Goal: Navigation & Orientation: Find specific page/section

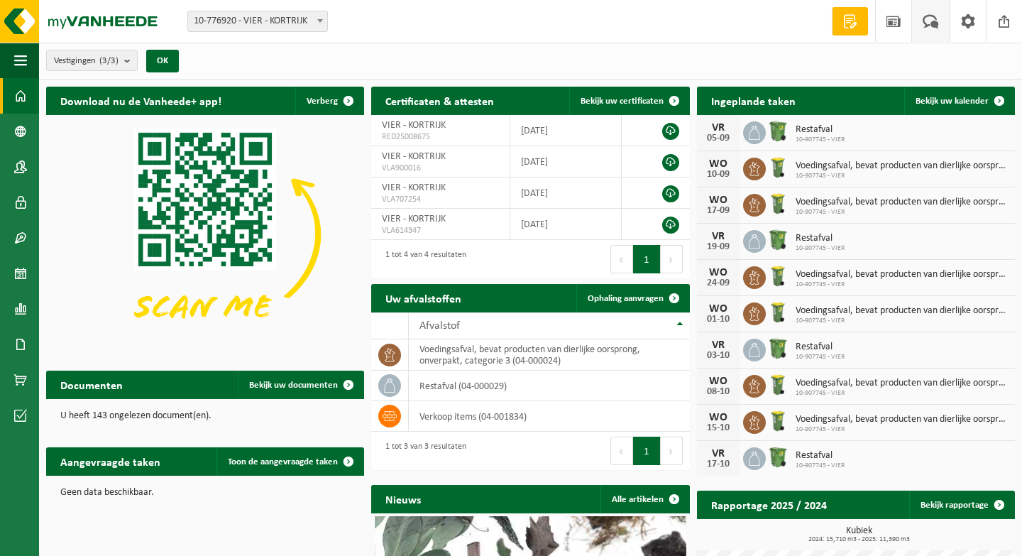
click at [930, 24] on span at bounding box center [930, 21] width 23 height 42
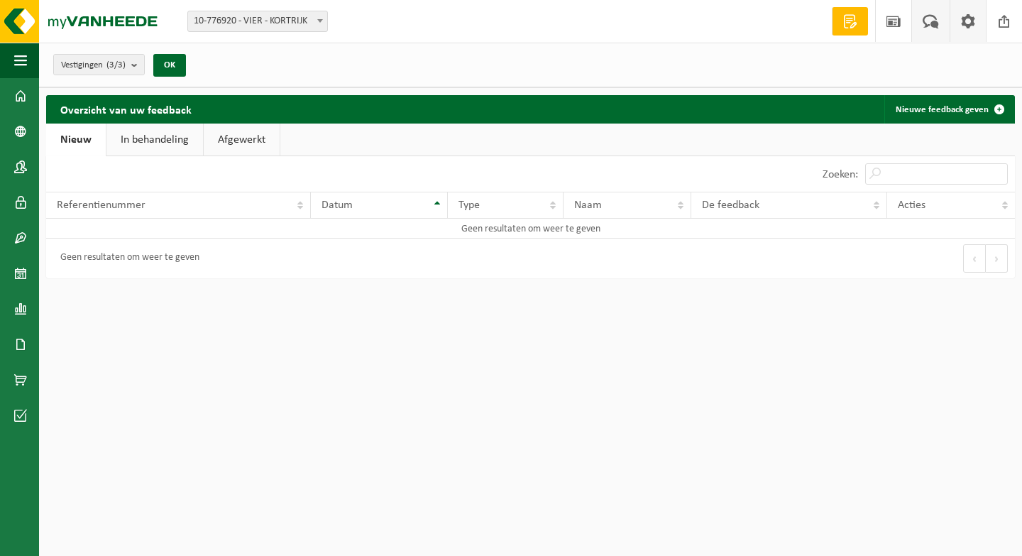
click at [957, 21] on span at bounding box center [967, 21] width 21 height 42
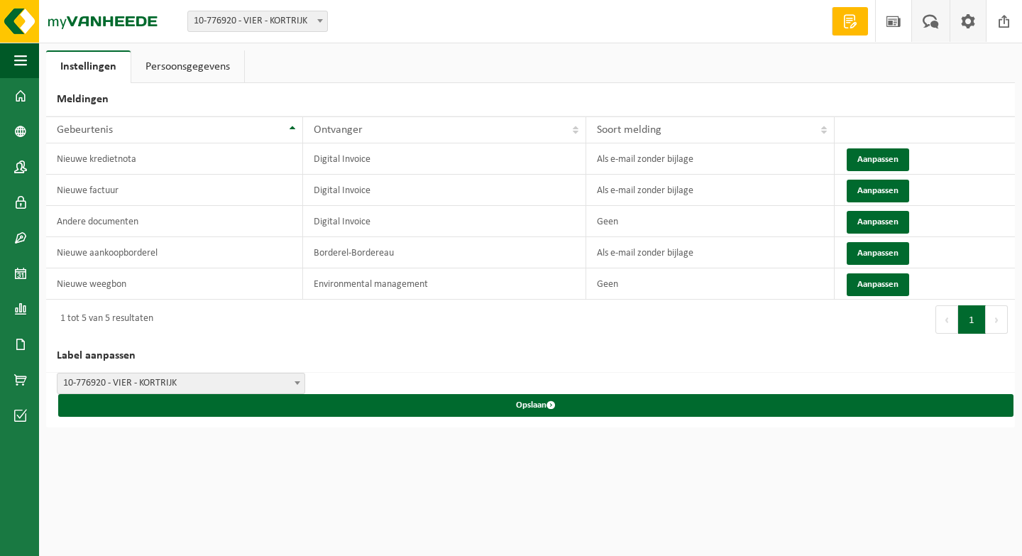
click at [926, 24] on span at bounding box center [930, 21] width 23 height 42
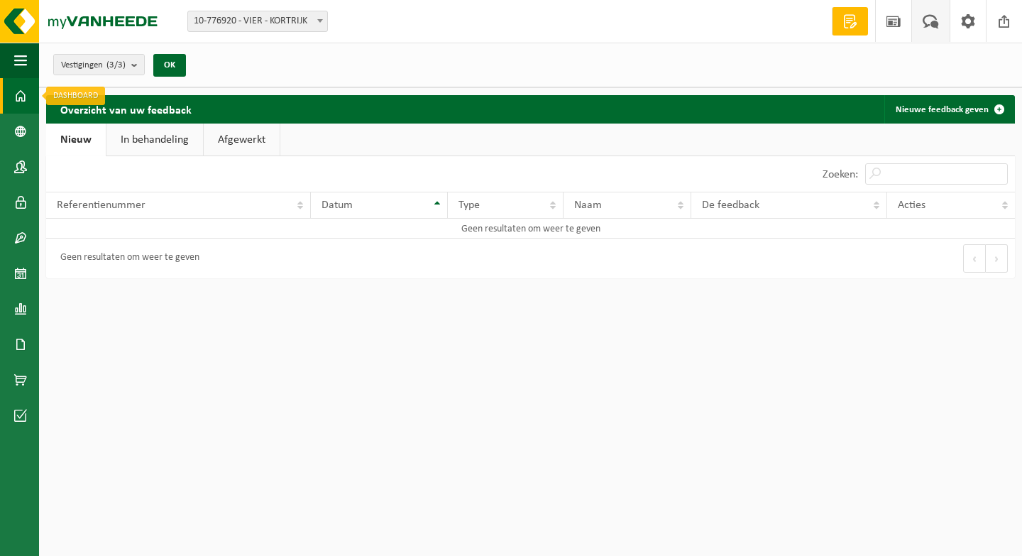
click at [19, 93] on span at bounding box center [20, 95] width 13 height 35
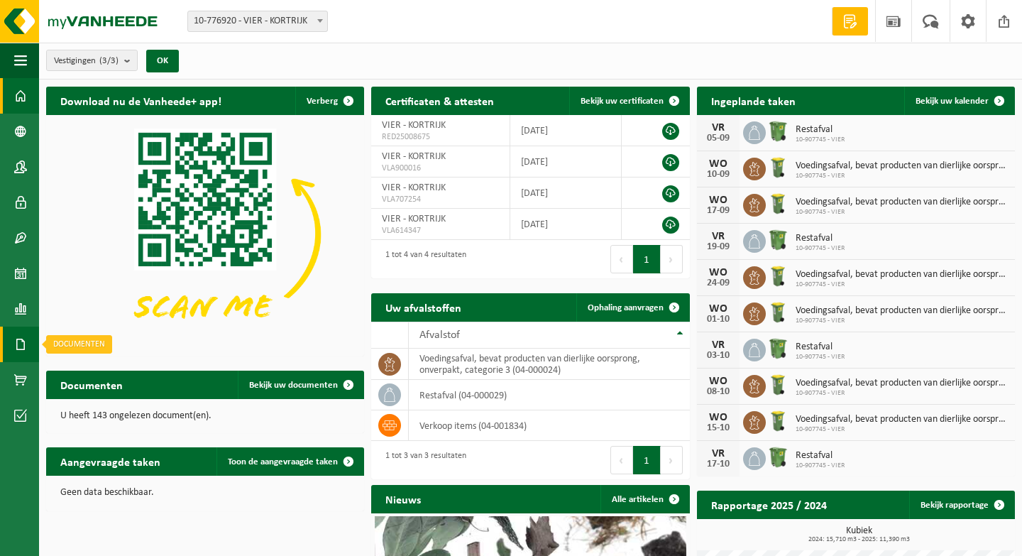
click at [21, 347] on span at bounding box center [20, 343] width 13 height 35
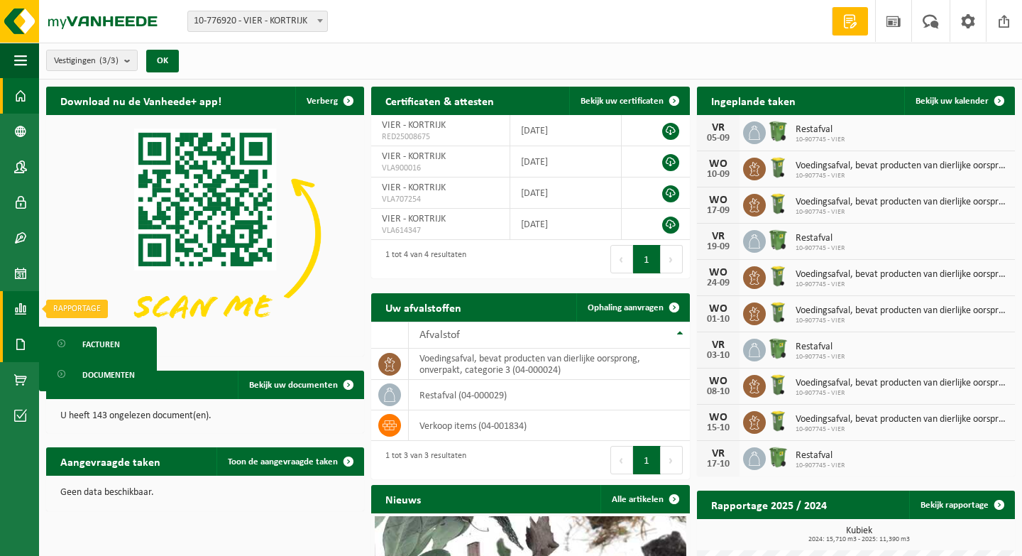
click at [21, 312] on span at bounding box center [20, 308] width 13 height 35
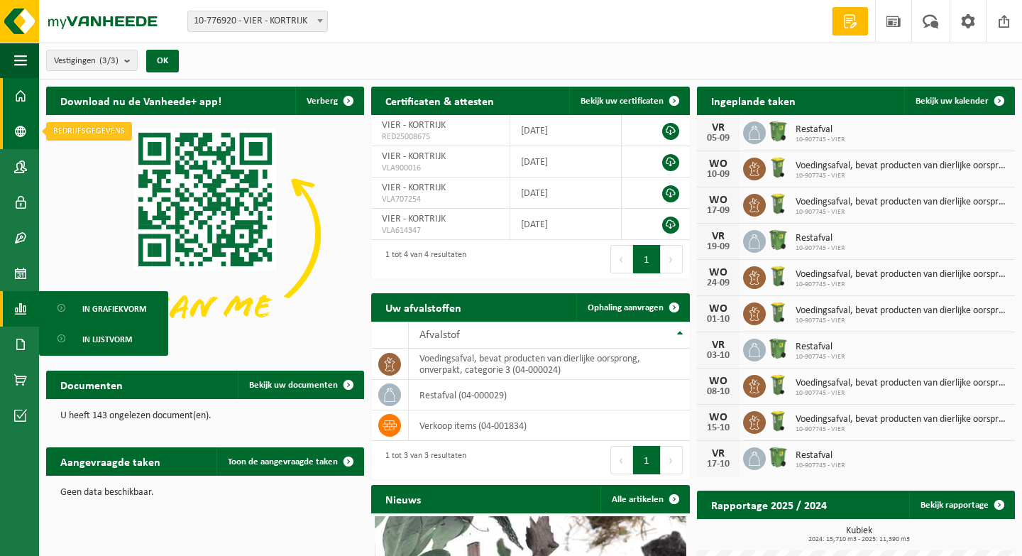
click at [20, 129] on span at bounding box center [20, 131] width 13 height 35
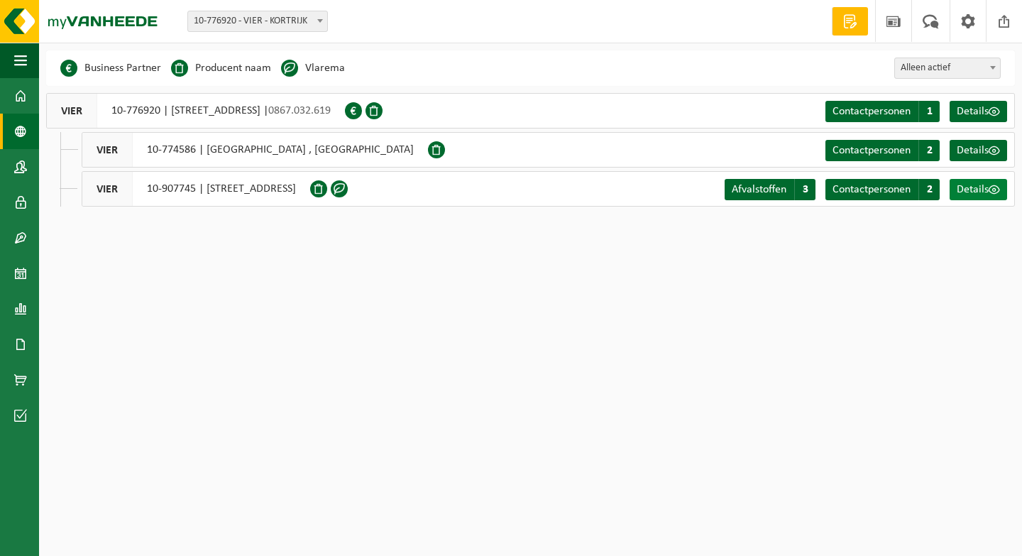
click at [994, 187] on span at bounding box center [994, 189] width 11 height 11
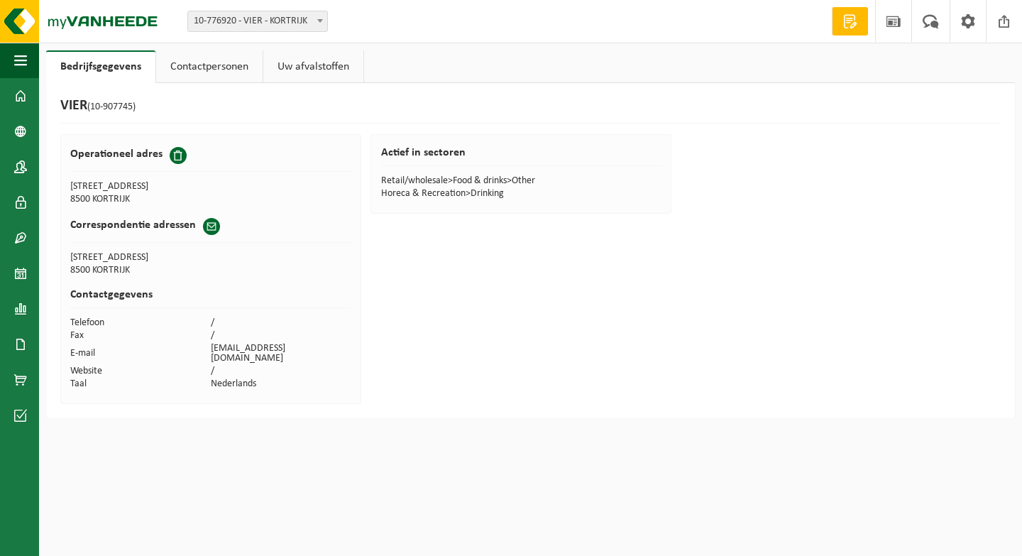
click at [318, 64] on link "Uw afvalstoffen" at bounding box center [313, 66] width 100 height 33
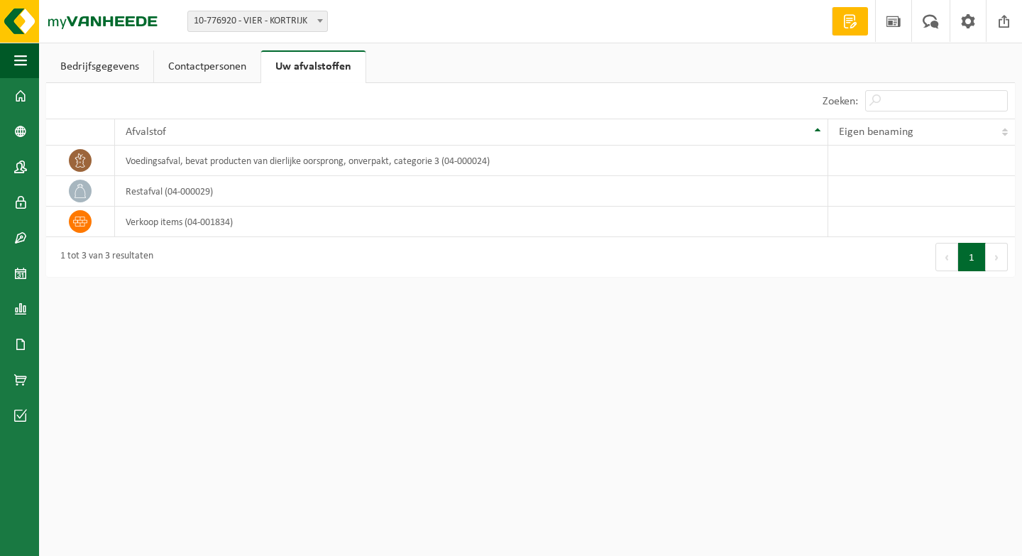
click at [232, 59] on link "Contactpersonen" at bounding box center [207, 66] width 106 height 33
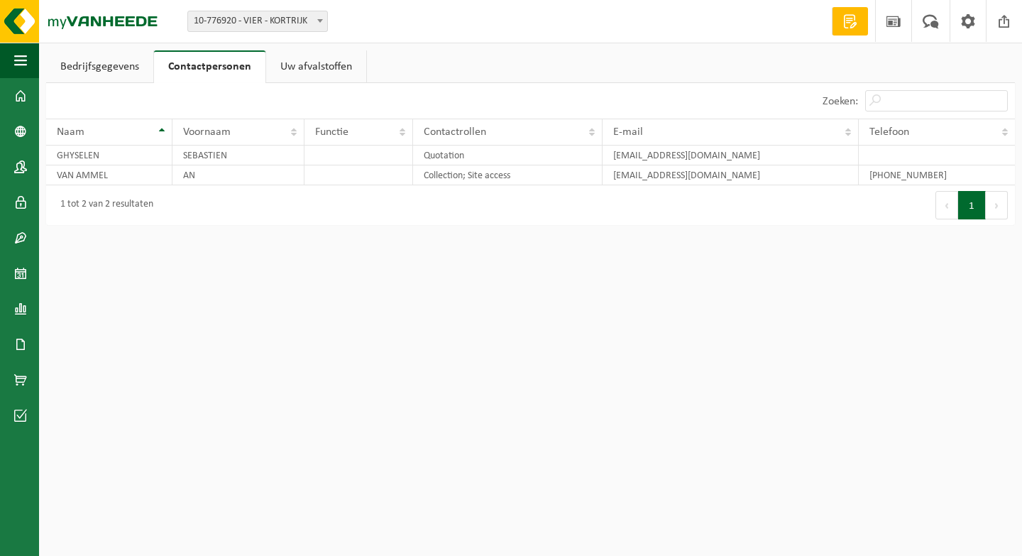
click at [113, 60] on link "Bedrijfsgegevens" at bounding box center [99, 66] width 107 height 33
